Goal: Find specific page/section: Find specific page/section

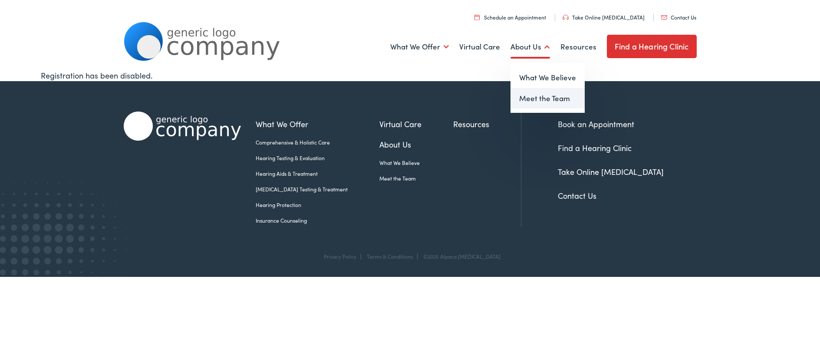
click at [567, 105] on link "Meet the Team" at bounding box center [548, 98] width 74 height 21
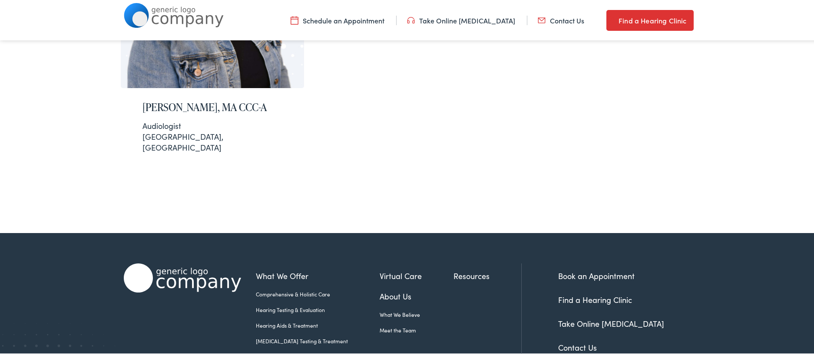
scroll to position [363, 0]
